Goal: Obtain resource: Download file/media

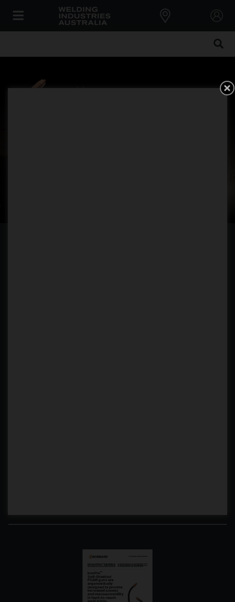
click at [226, 87] on icon "Get 5 WIA Welding Guides Free!" at bounding box center [227, 88] width 6 height 6
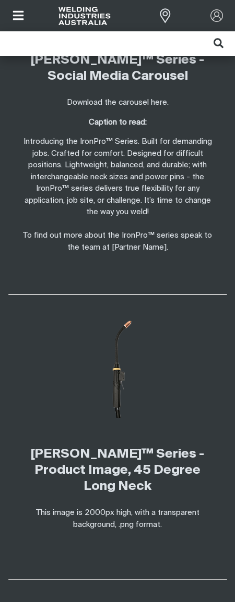
scroll to position [2326, 0]
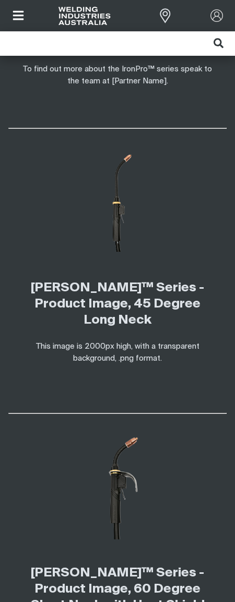
click at [180, 463] on img at bounding box center [117, 487] width 207 height 103
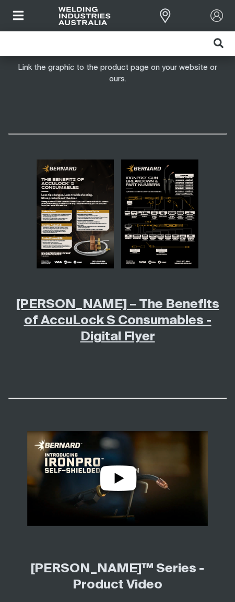
scroll to position [1222, 0]
